Goal: Transaction & Acquisition: Purchase product/service

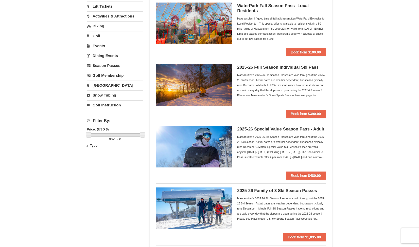
scroll to position [52, 0]
click at [258, 128] on h5 "2025-26 Special Value Season Pass - Adult" at bounding box center [281, 128] width 89 height 5
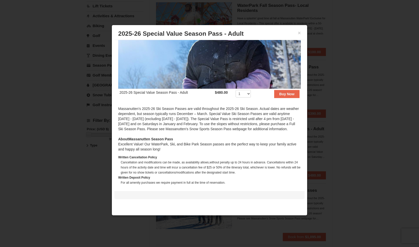
scroll to position [54, 0]
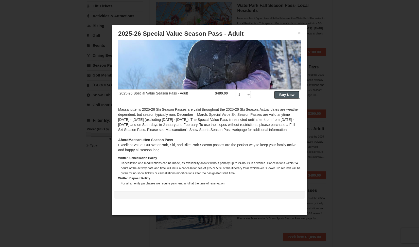
click at [281, 94] on button "Buy Now" at bounding box center [286, 95] width 25 height 8
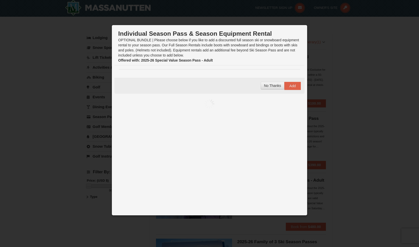
scroll to position [2, 0]
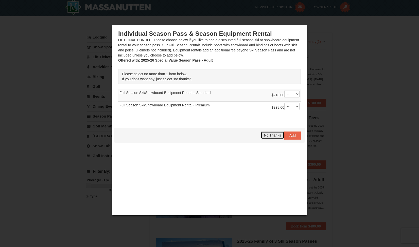
click at [274, 136] on span "No Thanks" at bounding box center [272, 135] width 17 height 4
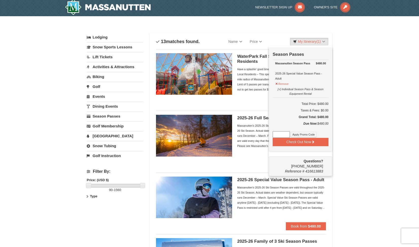
click at [286, 132] on input at bounding box center [280, 134] width 17 height 7
type input "NOCLASS4ME"
click at [289, 144] on button "Check Out Now" at bounding box center [300, 142] width 56 height 8
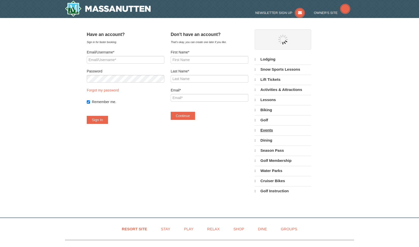
select select "10"
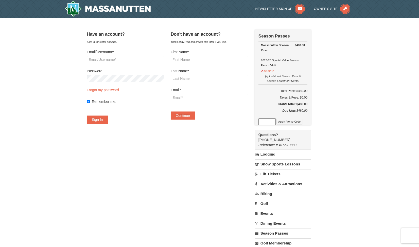
click at [273, 120] on input at bounding box center [266, 121] width 17 height 7
click at [276, 103] on h5 "Grand Total: $480.00" at bounding box center [282, 104] width 49 height 5
